Goal: Task Accomplishment & Management: Use online tool/utility

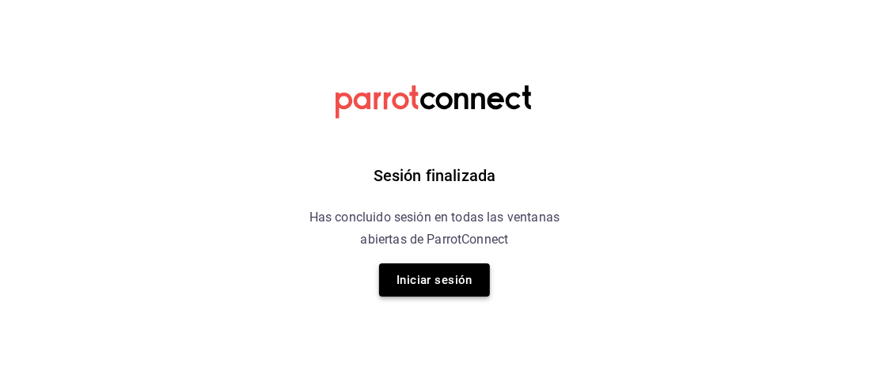
click at [420, 272] on button "Iniciar sesión" at bounding box center [434, 280] width 111 height 33
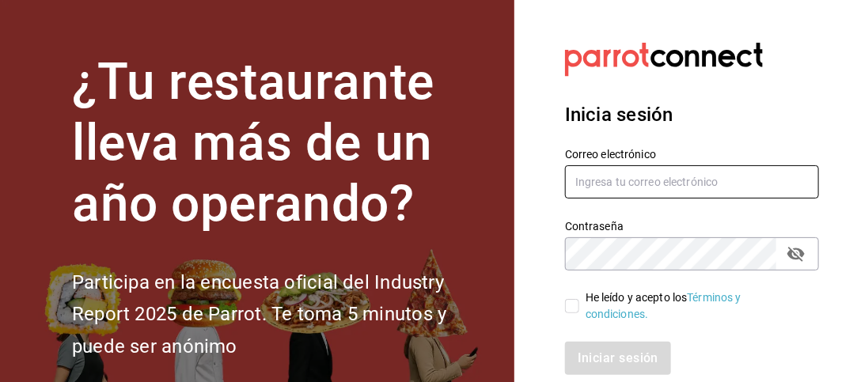
type input "jose.laguna@grupocosteno.com"
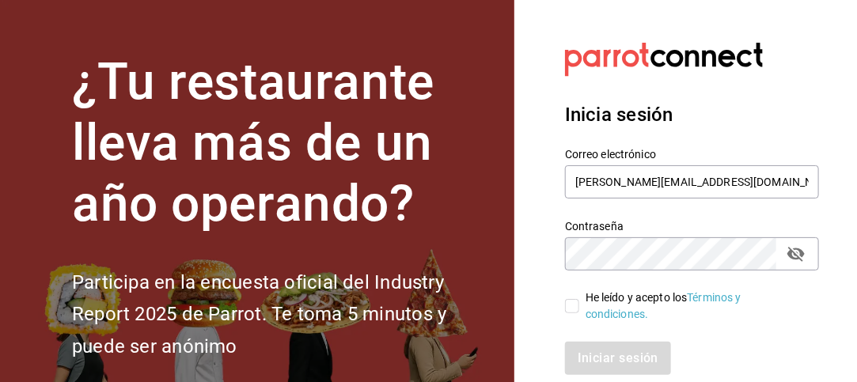
click at [579, 302] on input "He leído y acepto los Términos y condiciones." at bounding box center [572, 306] width 14 height 14
checkbox input "true"
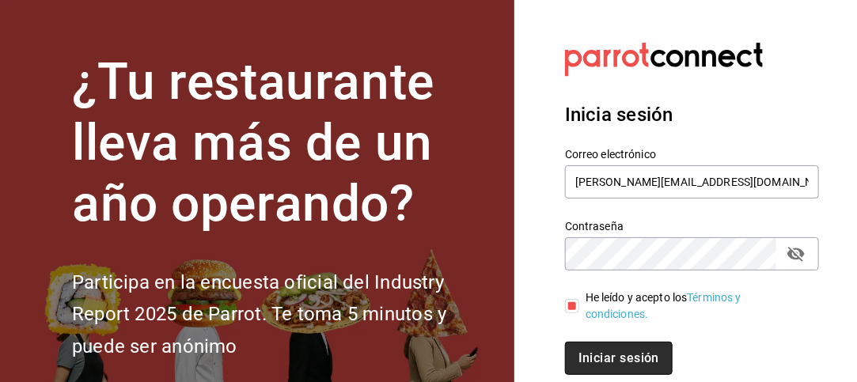
click at [619, 353] on button "Iniciar sesión" at bounding box center [619, 358] width 108 height 33
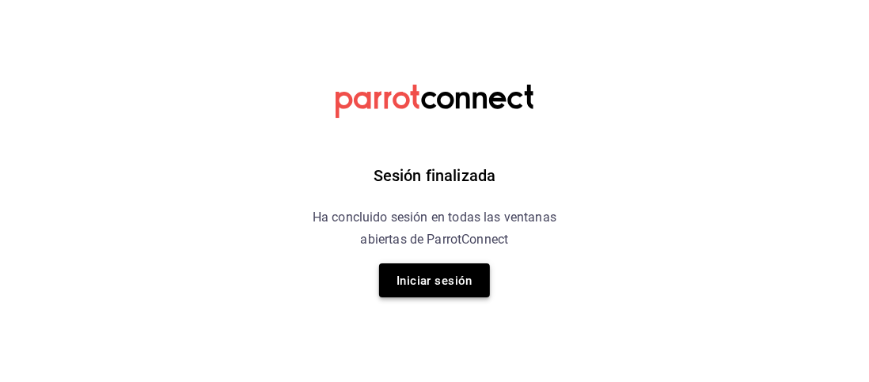
click at [412, 272] on font "Iniciar sesión" at bounding box center [435, 280] width 76 height 21
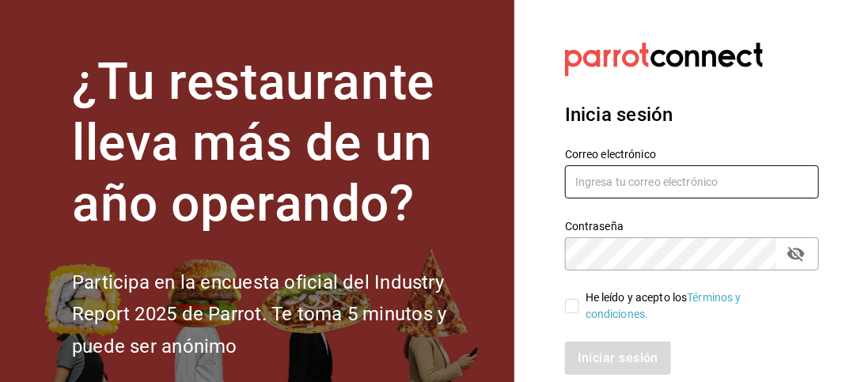
type input "jose.laguna@grupocosteno.com"
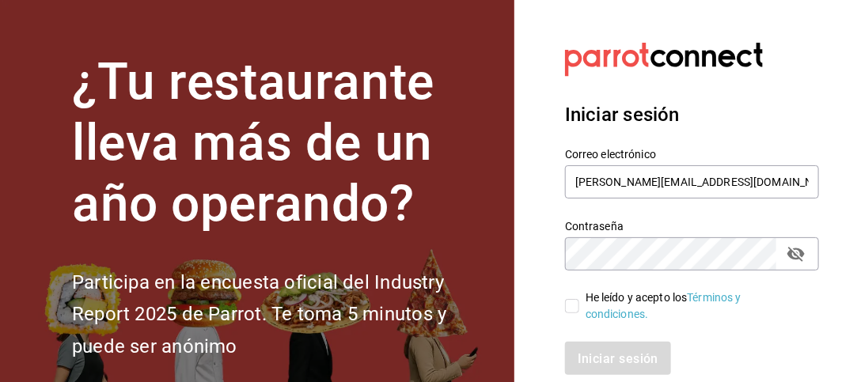
click at [568, 303] on input "He leído y acepto los Términos y condiciones." at bounding box center [572, 306] width 14 height 14
checkbox input "true"
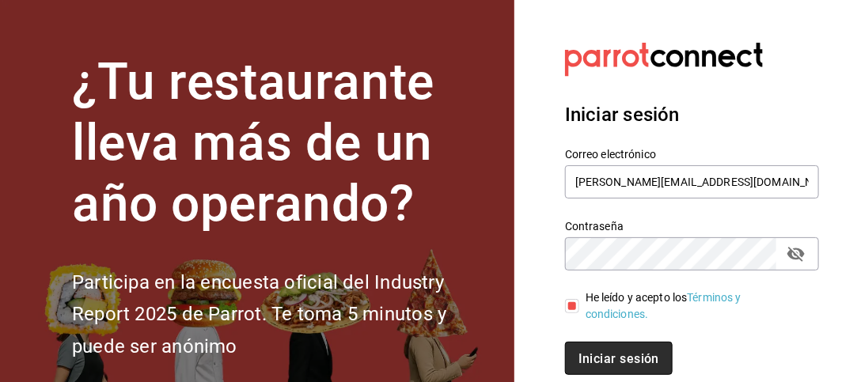
click at [596, 347] on button "Iniciar sesión" at bounding box center [619, 358] width 108 height 33
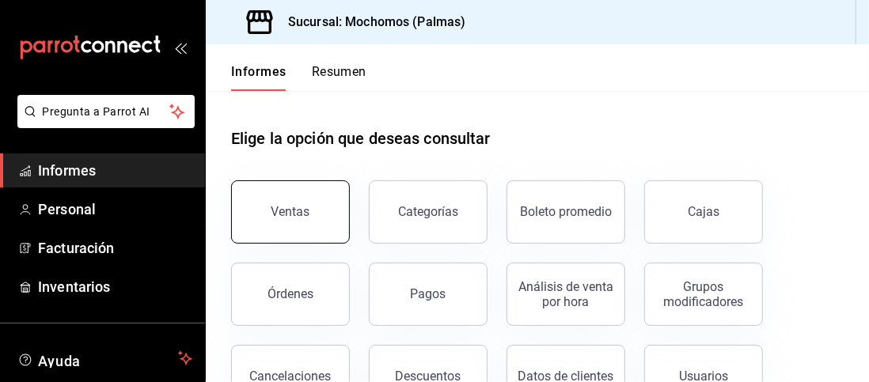
click at [281, 205] on font "Ventas" at bounding box center [291, 211] width 39 height 15
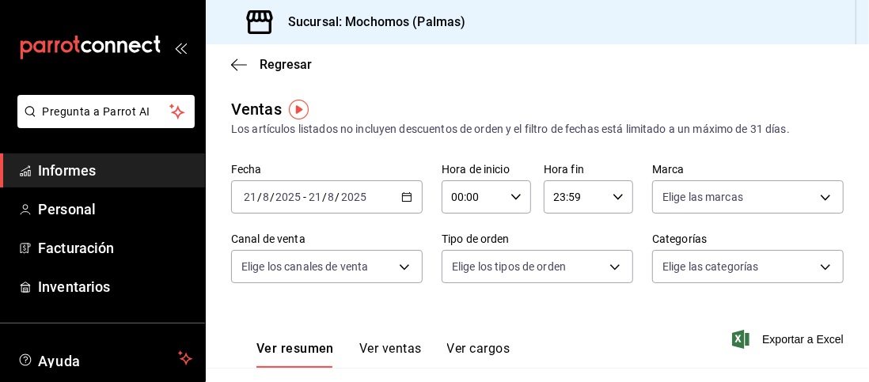
click at [401, 203] on div "2025-08-21 21 / 8 / 2025 - 2025-08-21 21 / 8 / 2025" at bounding box center [327, 196] width 192 height 33
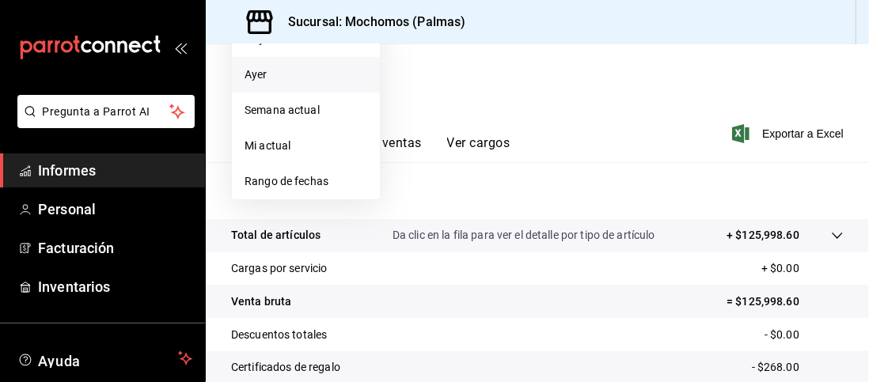
scroll to position [207, 0]
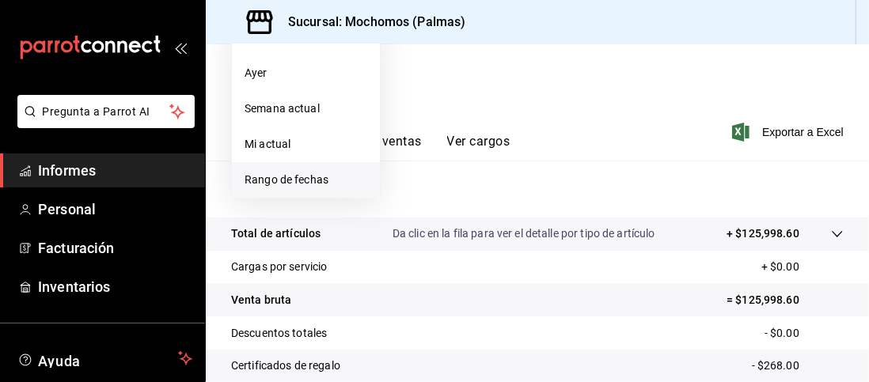
click at [306, 175] on font "Rango de fechas" at bounding box center [287, 179] width 84 height 13
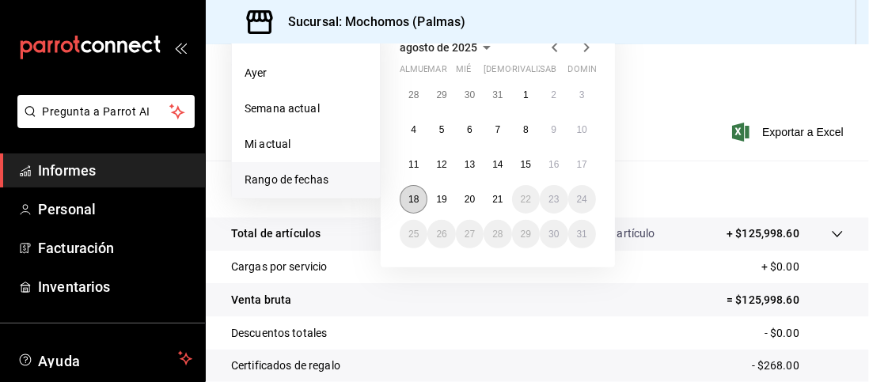
click at [416, 196] on font "18" at bounding box center [413, 199] width 10 height 11
click at [500, 200] on font "21" at bounding box center [497, 199] width 10 height 11
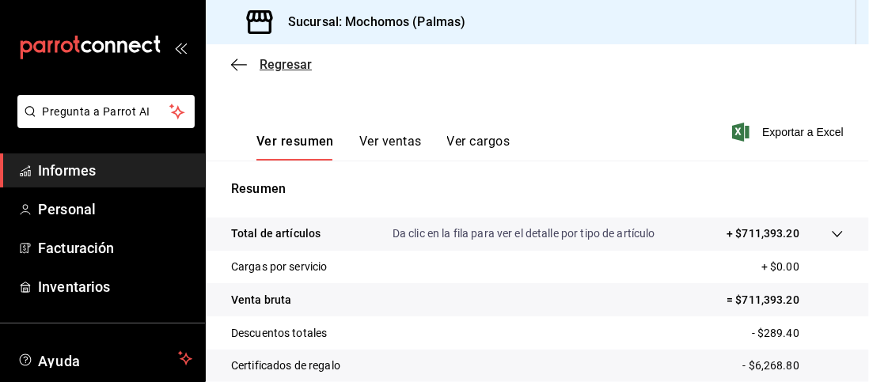
click at [238, 61] on icon "button" at bounding box center [239, 65] width 16 height 14
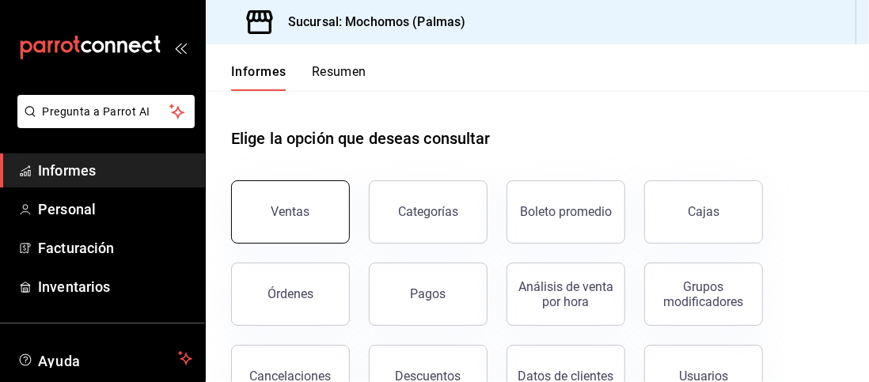
click at [294, 188] on button "Ventas" at bounding box center [290, 211] width 119 height 63
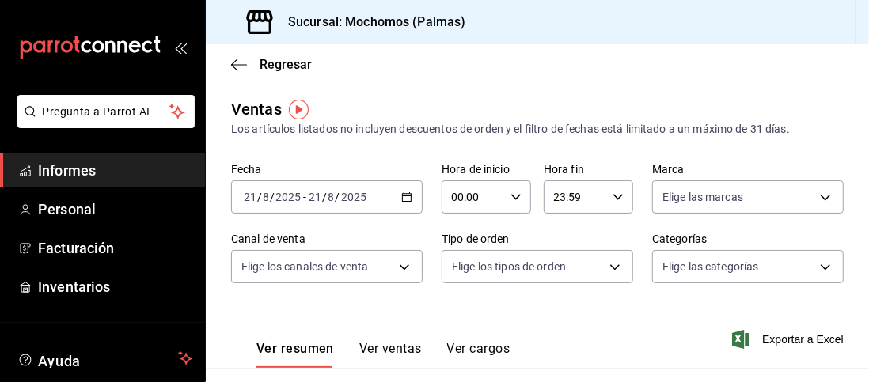
click at [407, 197] on \(Stroke\) "button" at bounding box center [406, 197] width 9 height 9
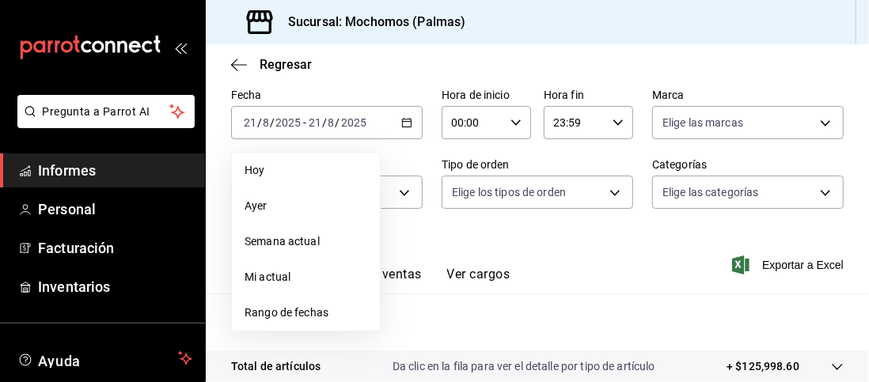
scroll to position [76, 0]
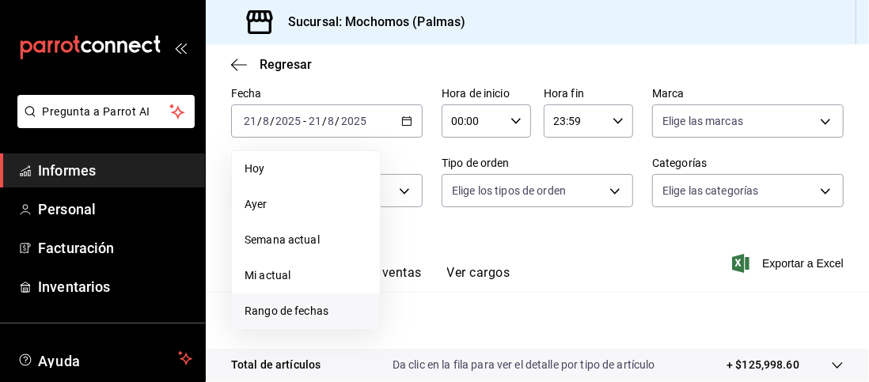
click at [285, 315] on font "Rango de fechas" at bounding box center [287, 311] width 84 height 13
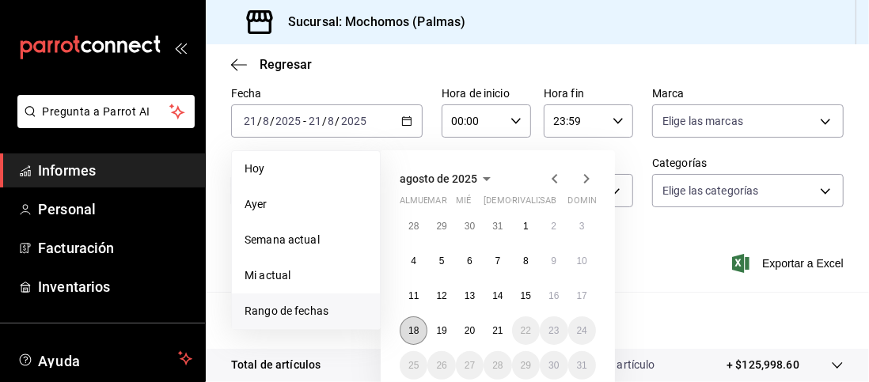
click at [415, 340] on button "18" at bounding box center [414, 331] width 28 height 28
click at [473, 339] on button "20" at bounding box center [470, 331] width 28 height 28
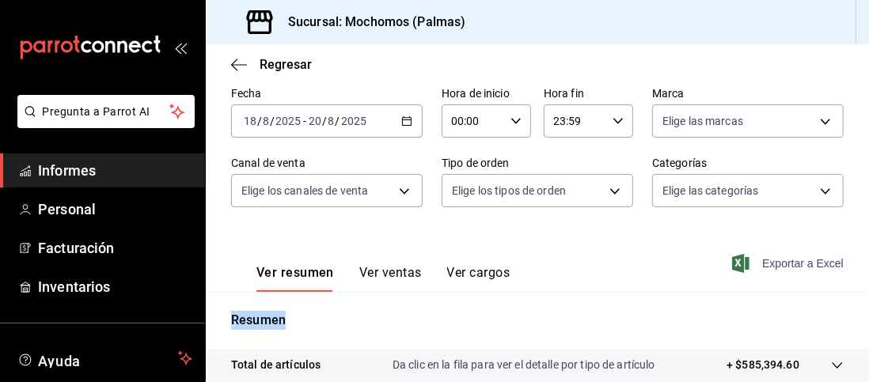
drag, startPoint x: 473, startPoint y: 339, endPoint x: 784, endPoint y: 270, distance: 318.6
click at [784, 270] on div "Ventas Los artículos listados no incluyen descuentos de orden y el filtro de fe…" at bounding box center [537, 339] width 663 height 636
click at [784, 270] on font "Exportar a Excel" at bounding box center [803, 263] width 82 height 13
